Goal: Complete application form

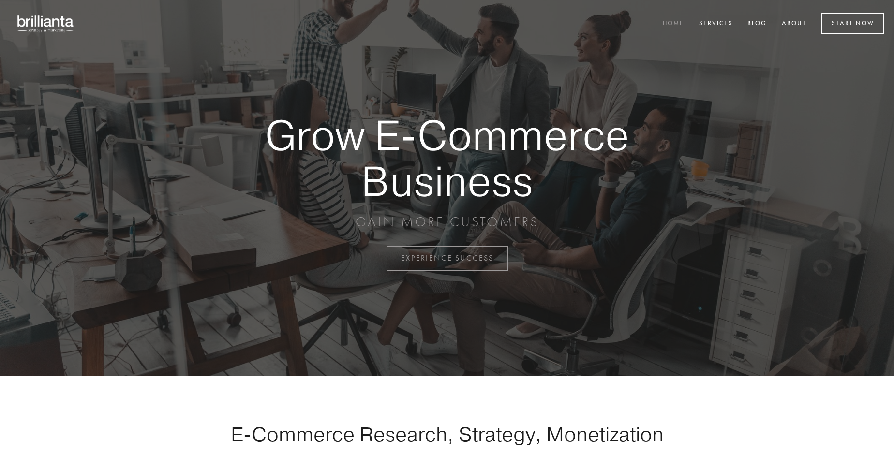
scroll to position [2536, 0]
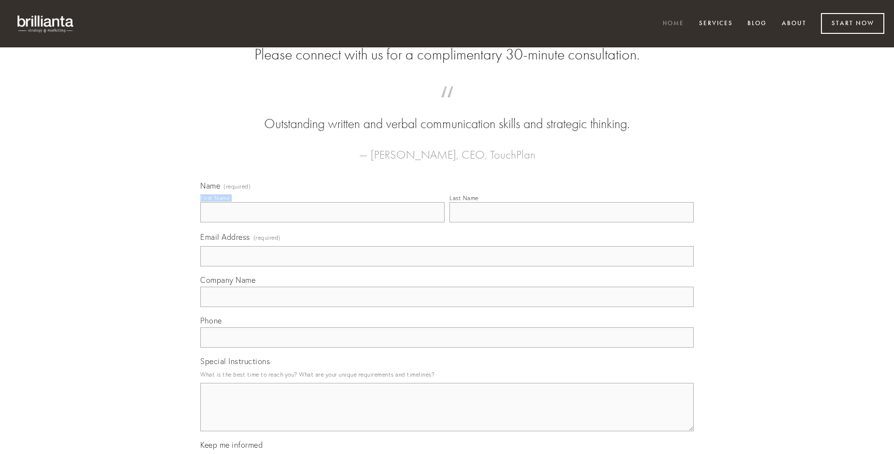
type input "[PERSON_NAME]"
click at [571, 223] on input "Last Name" at bounding box center [571, 212] width 244 height 20
type input "[PERSON_NAME]"
click at [447, 267] on input "Email Address (required)" at bounding box center [447, 256] width 494 height 20
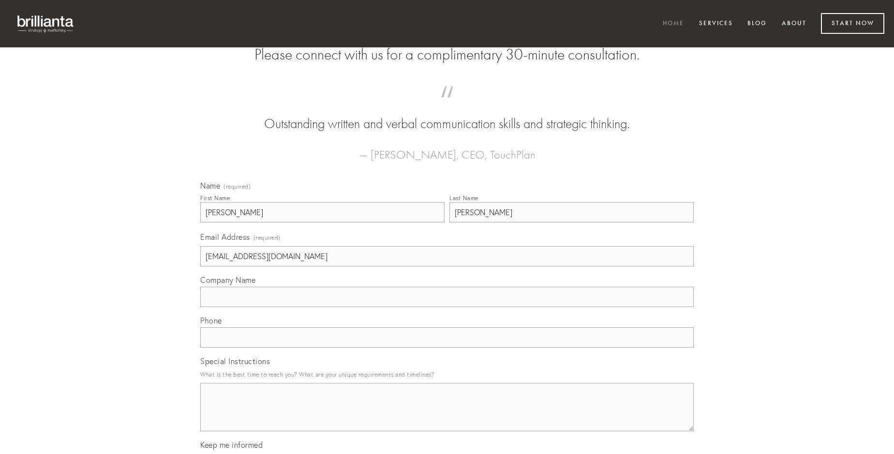
type input "[EMAIL_ADDRESS][DOMAIN_NAME]"
click at [447, 307] on input "Company Name" at bounding box center [447, 297] width 494 height 20
type input "[MEDICAL_DATA]"
click at [447, 348] on input "text" at bounding box center [447, 338] width 494 height 20
click at [447, 416] on textarea "Special Instructions" at bounding box center [447, 407] width 494 height 48
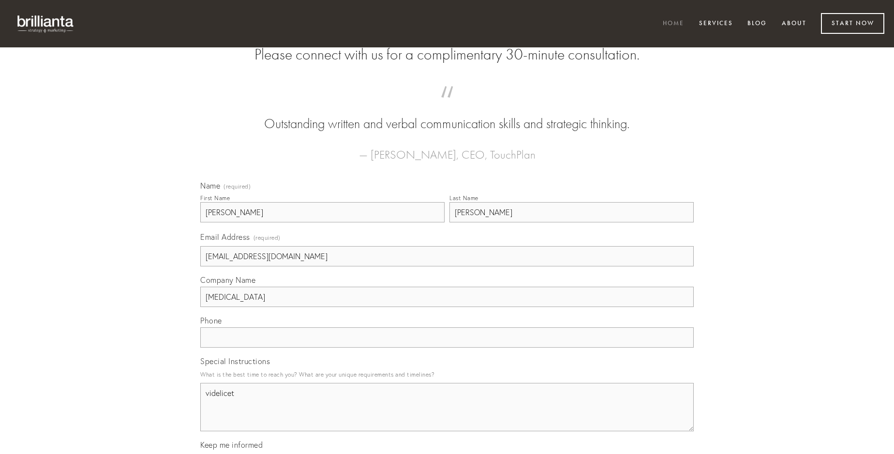
type textarea "videlicet"
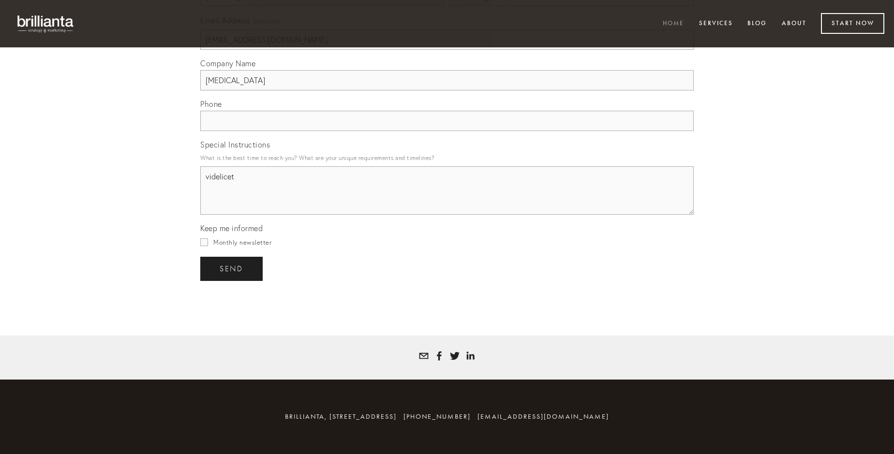
click at [232, 269] on span "send" at bounding box center [232, 269] width 24 height 9
